Goal: Transaction & Acquisition: Purchase product/service

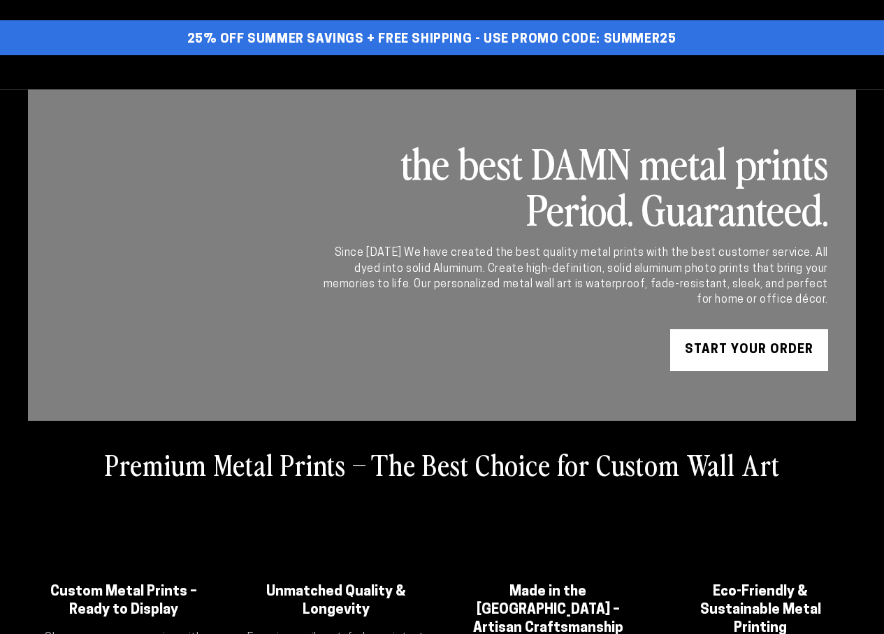
select select "**********"
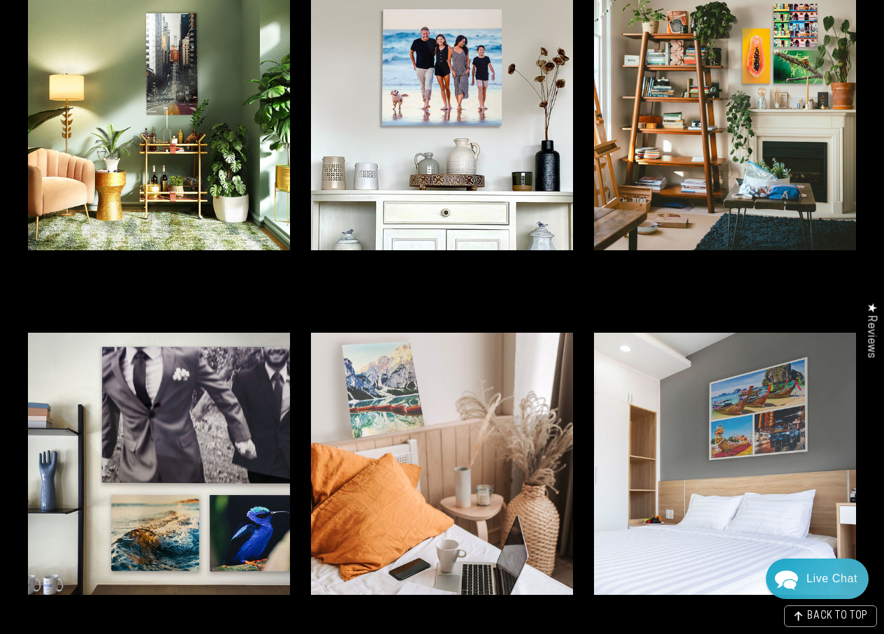
scroll to position [3005, 0]
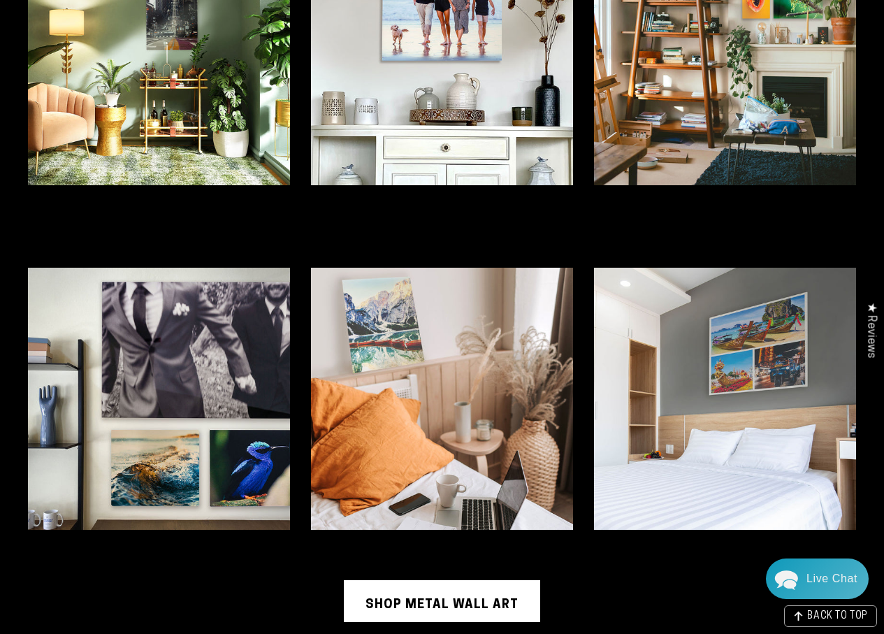
click at [400, 89] on img at bounding box center [442, 54] width 262 height 262
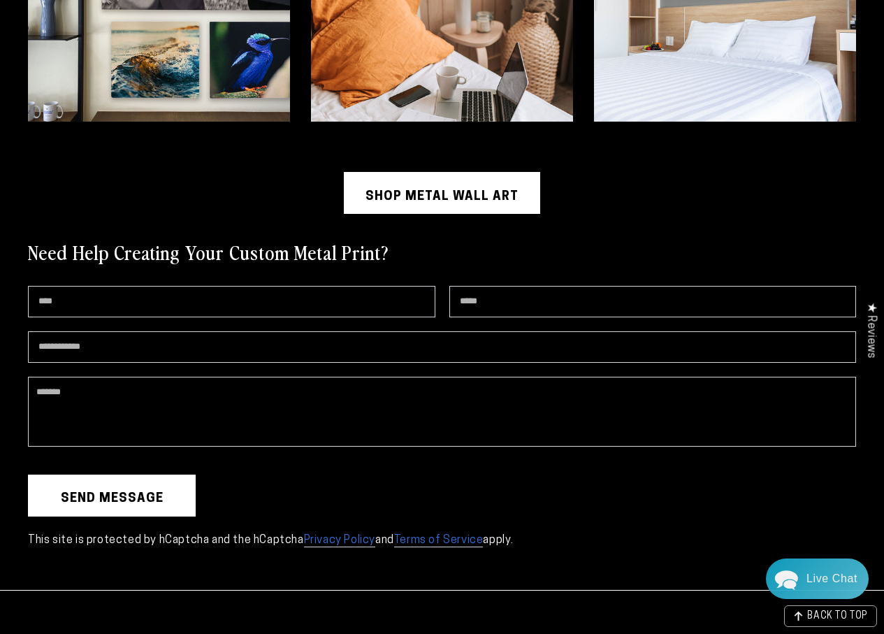
scroll to position [3495, 0]
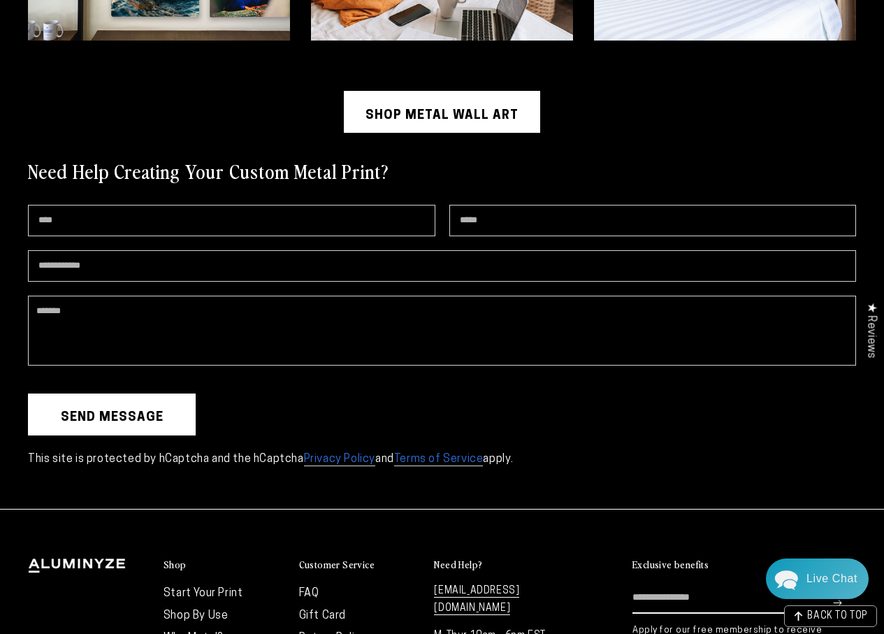
click at [480, 109] on link "Shop Metal Wall Art" at bounding box center [442, 112] width 196 height 42
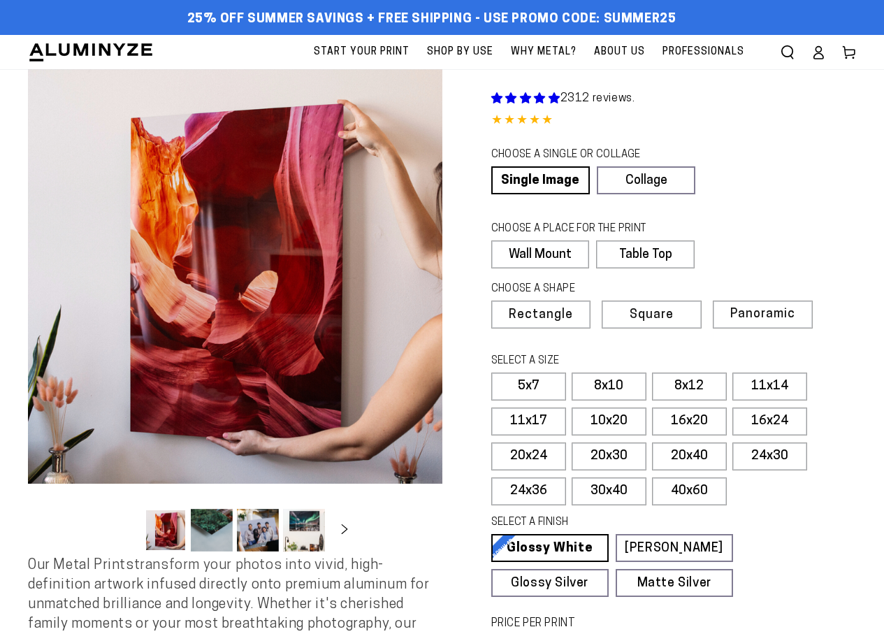
select select "**********"
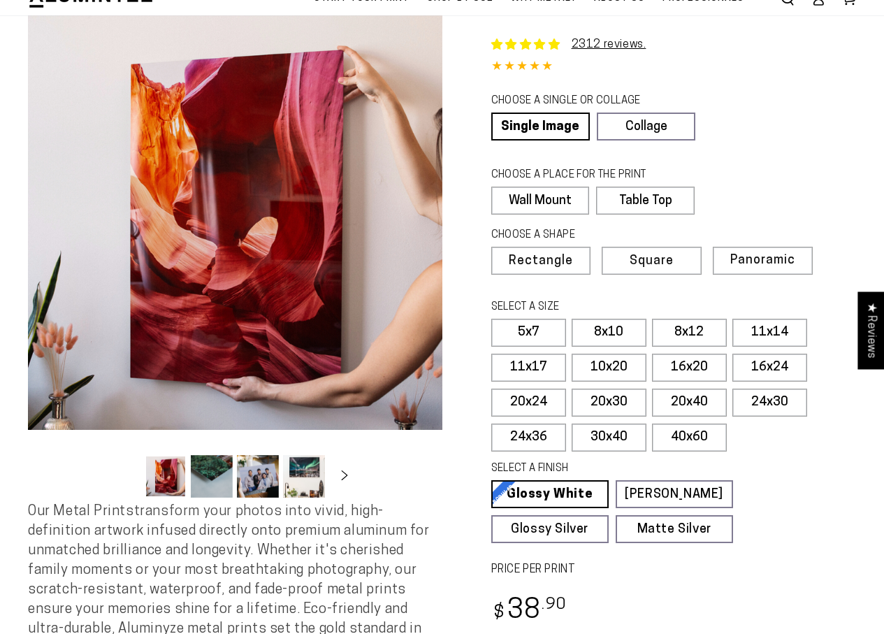
scroll to position [419, 0]
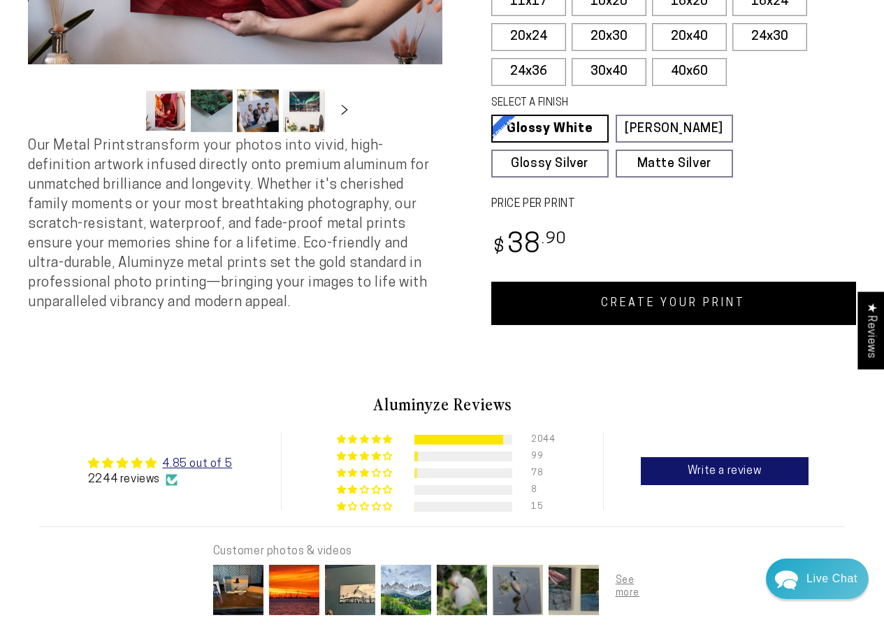
click at [633, 294] on link "CREATE YOUR PRINT" at bounding box center [674, 303] width 366 height 43
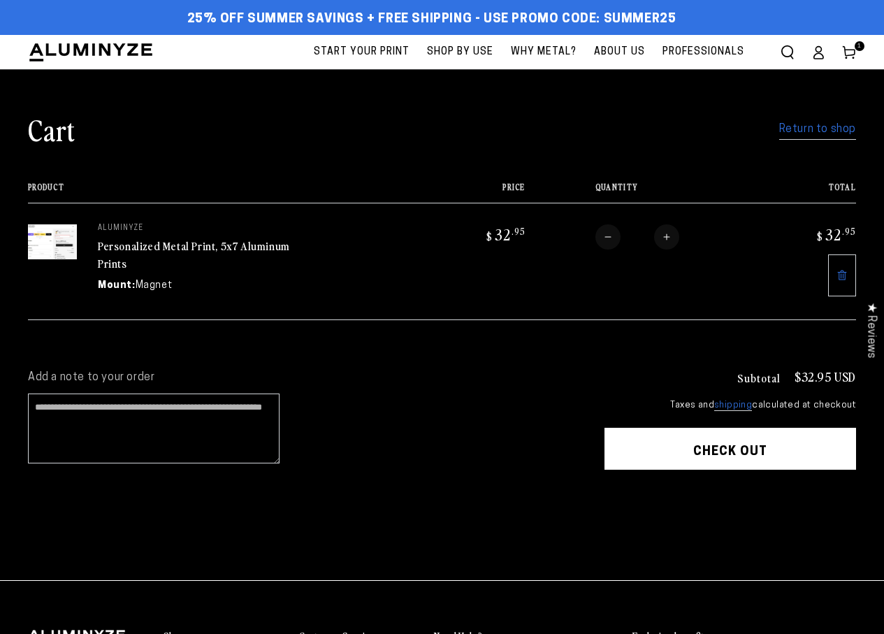
click at [672, 240] on button "Increase quantity for Personalized Metal Print, 5x7 Aluminum Prints" at bounding box center [666, 236] width 25 height 25
type input "*"
click at [664, 438] on button "Check out" at bounding box center [731, 449] width 252 height 42
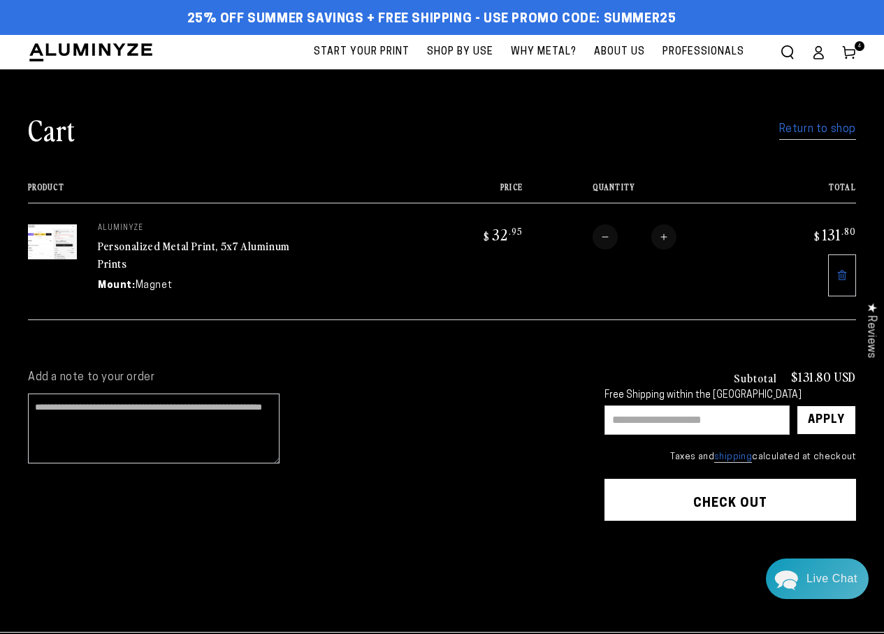
drag, startPoint x: 660, startPoint y: 489, endPoint x: 641, endPoint y: 477, distance: 21.9
click at [660, 489] on button "Check out" at bounding box center [731, 500] width 252 height 42
